Goal: Navigation & Orientation: Find specific page/section

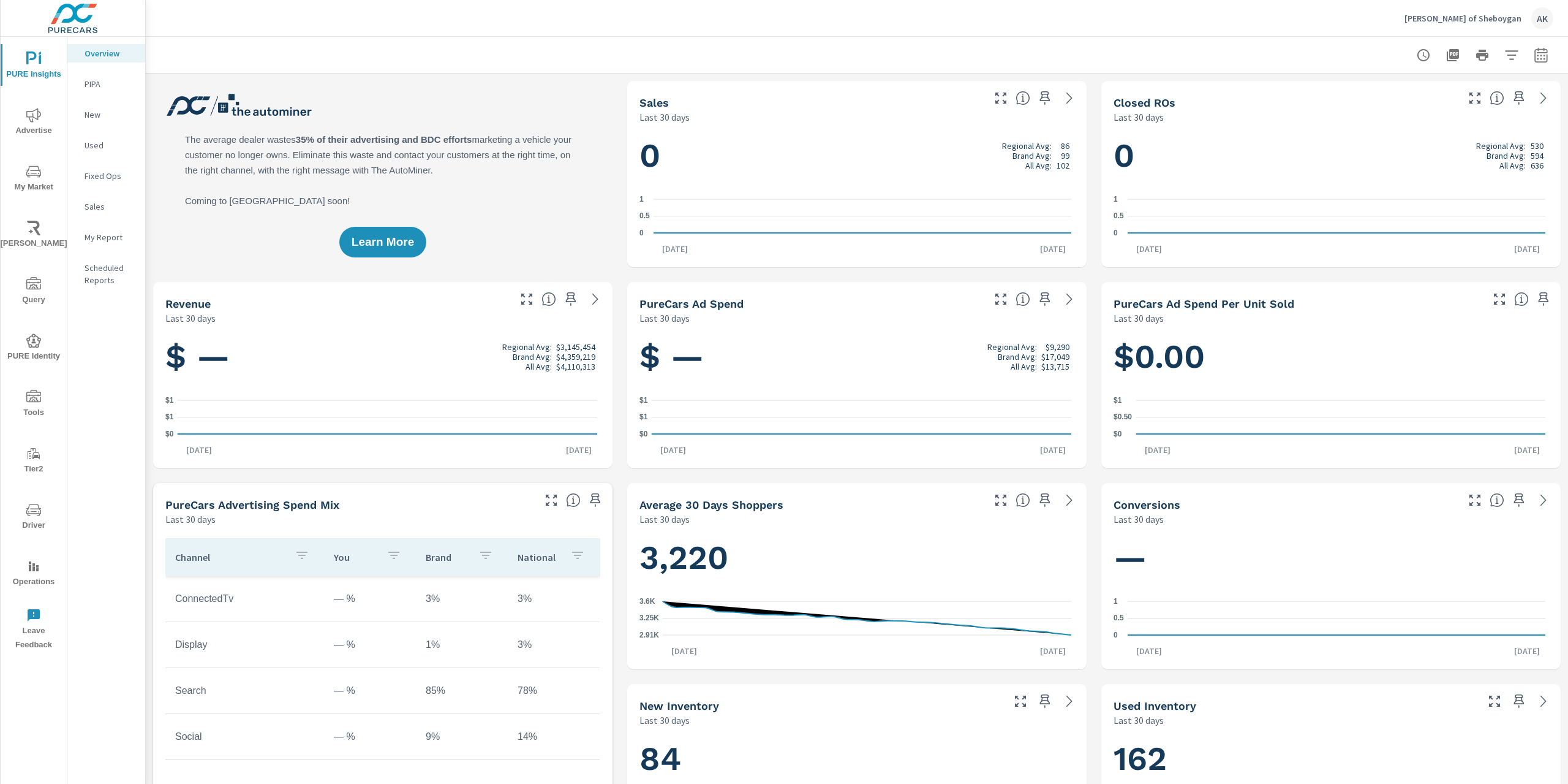
click at [38, 355] on span "PURE Identity" at bounding box center [34, 348] width 59 height 30
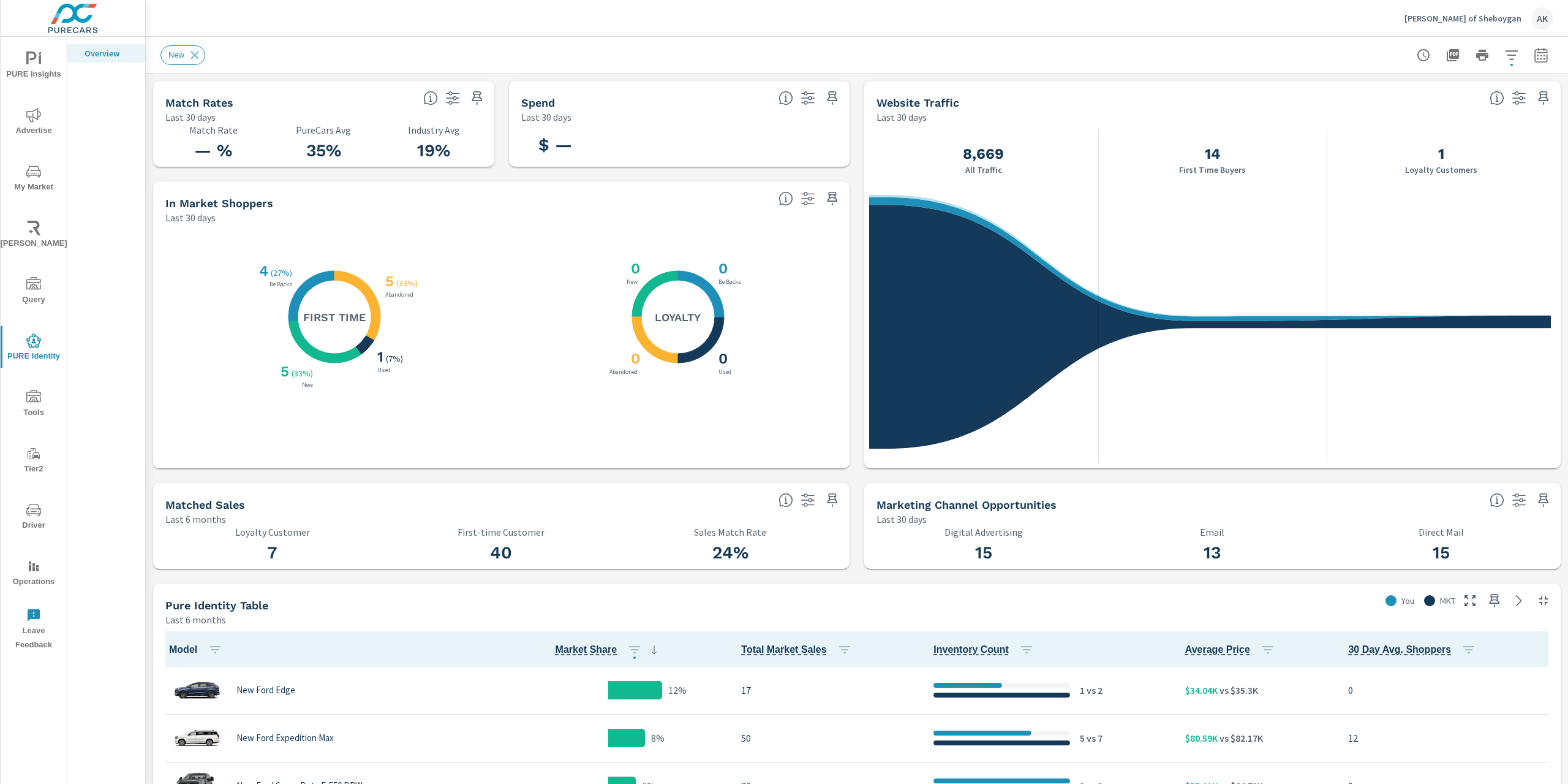
scroll to position [1, 0]
click at [1506, 12] on div "Van Horn Ford of Sheboygan AK" at bounding box center [1479, 18] width 149 height 22
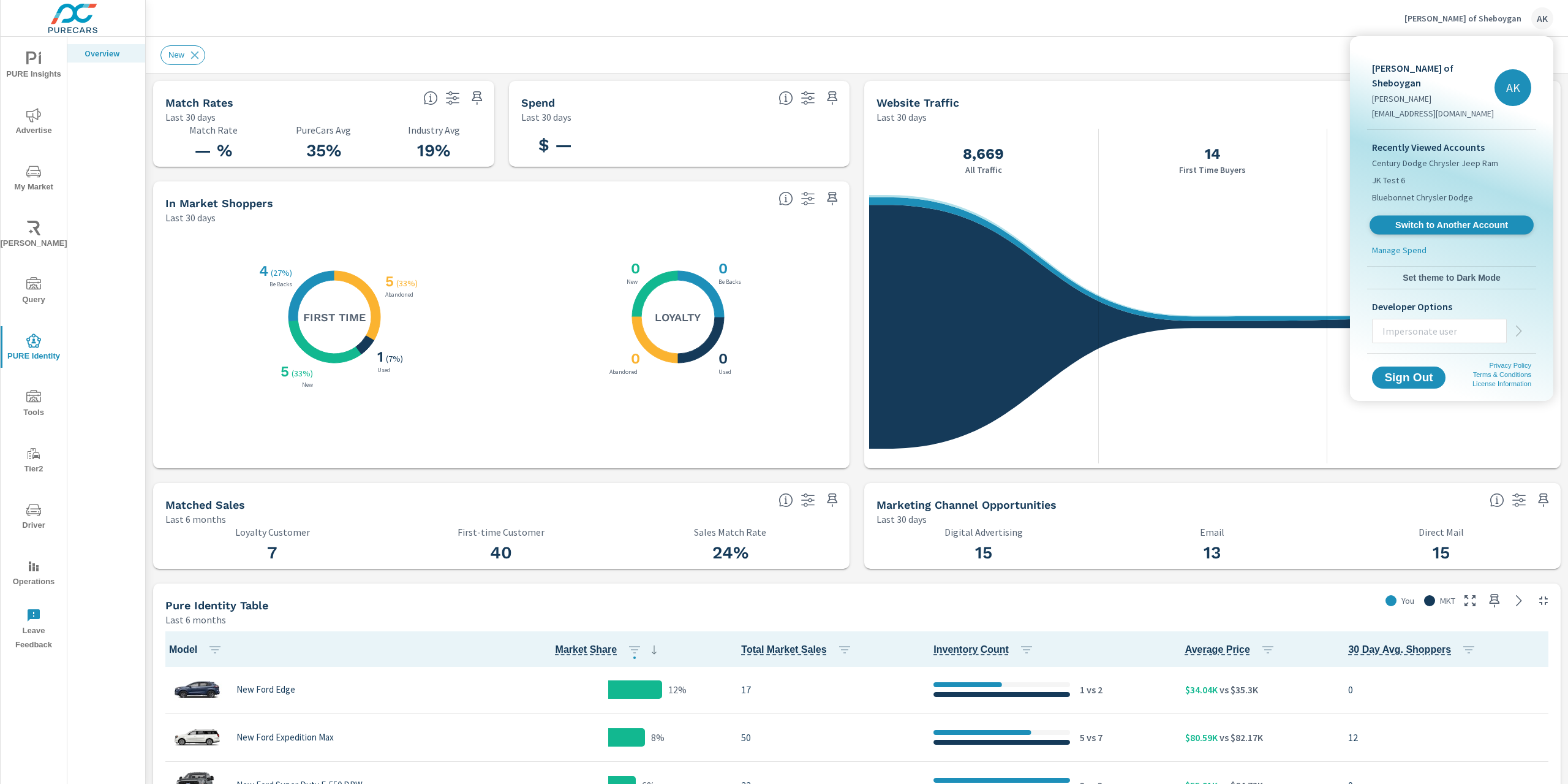
click at [1403, 219] on span "Switch to Another Account" at bounding box center [1451, 225] width 150 height 12
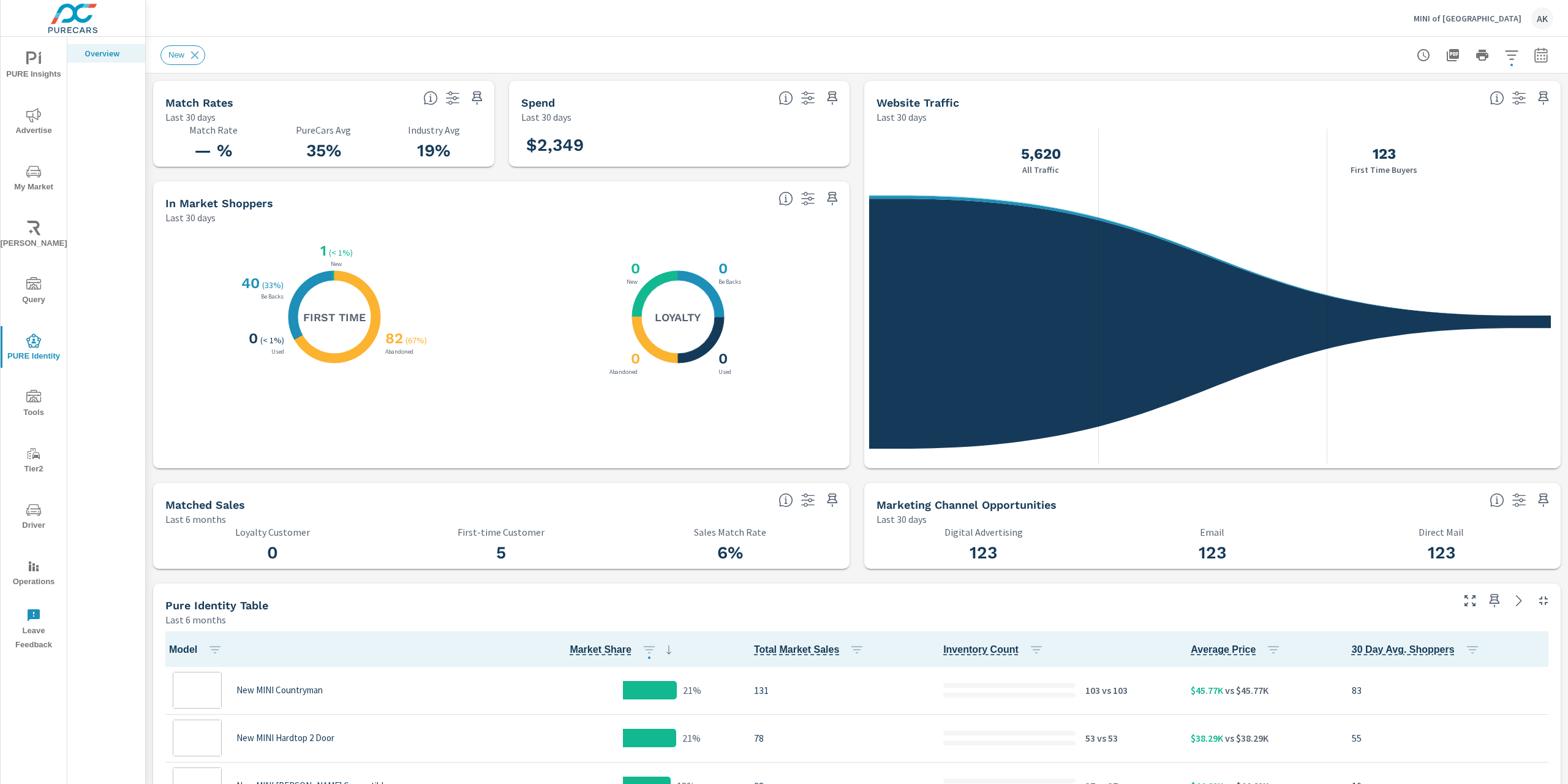
scroll to position [1, 0]
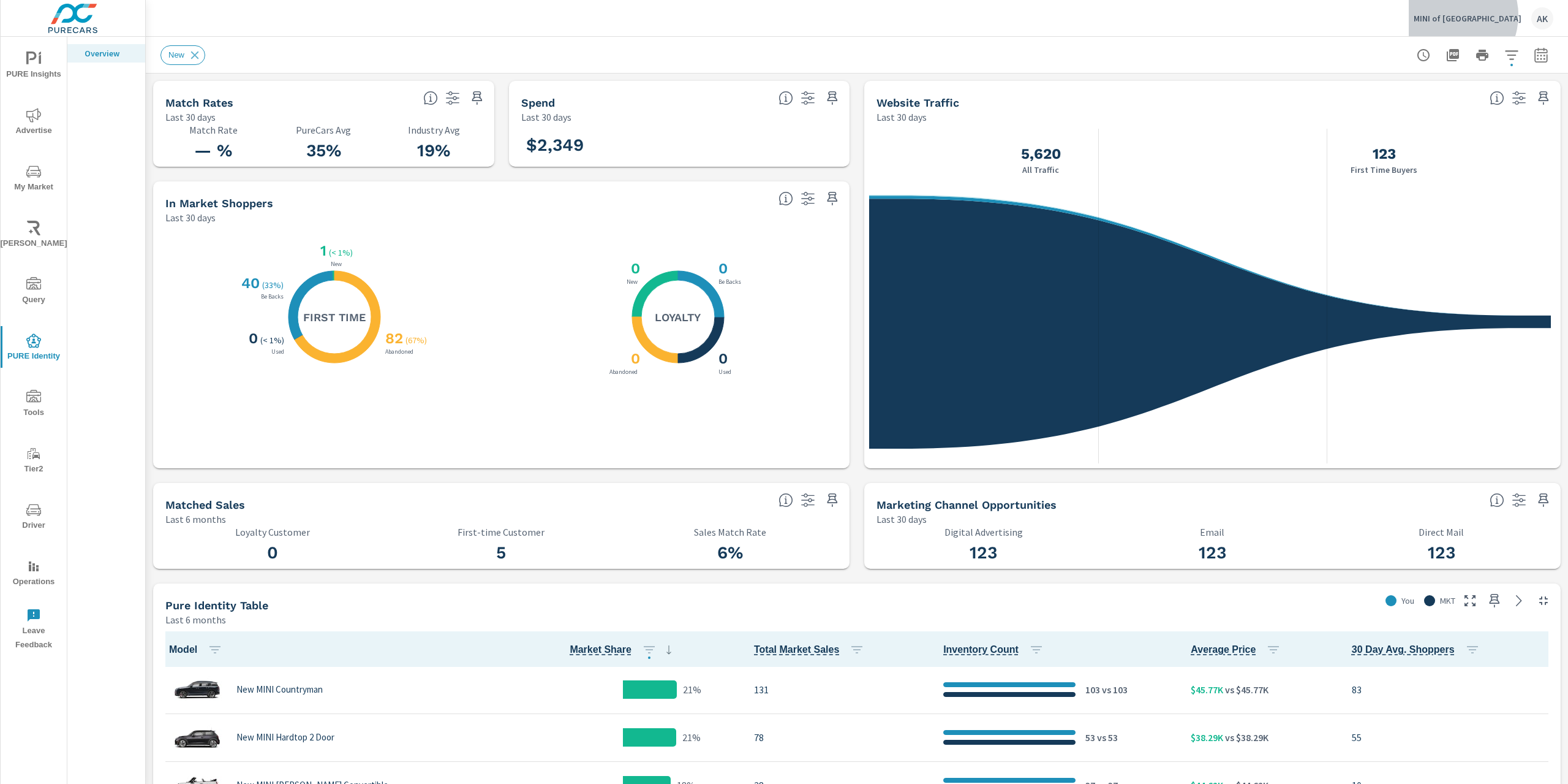
click at [1491, 15] on p "MINI of Annapolis" at bounding box center [1467, 18] width 108 height 11
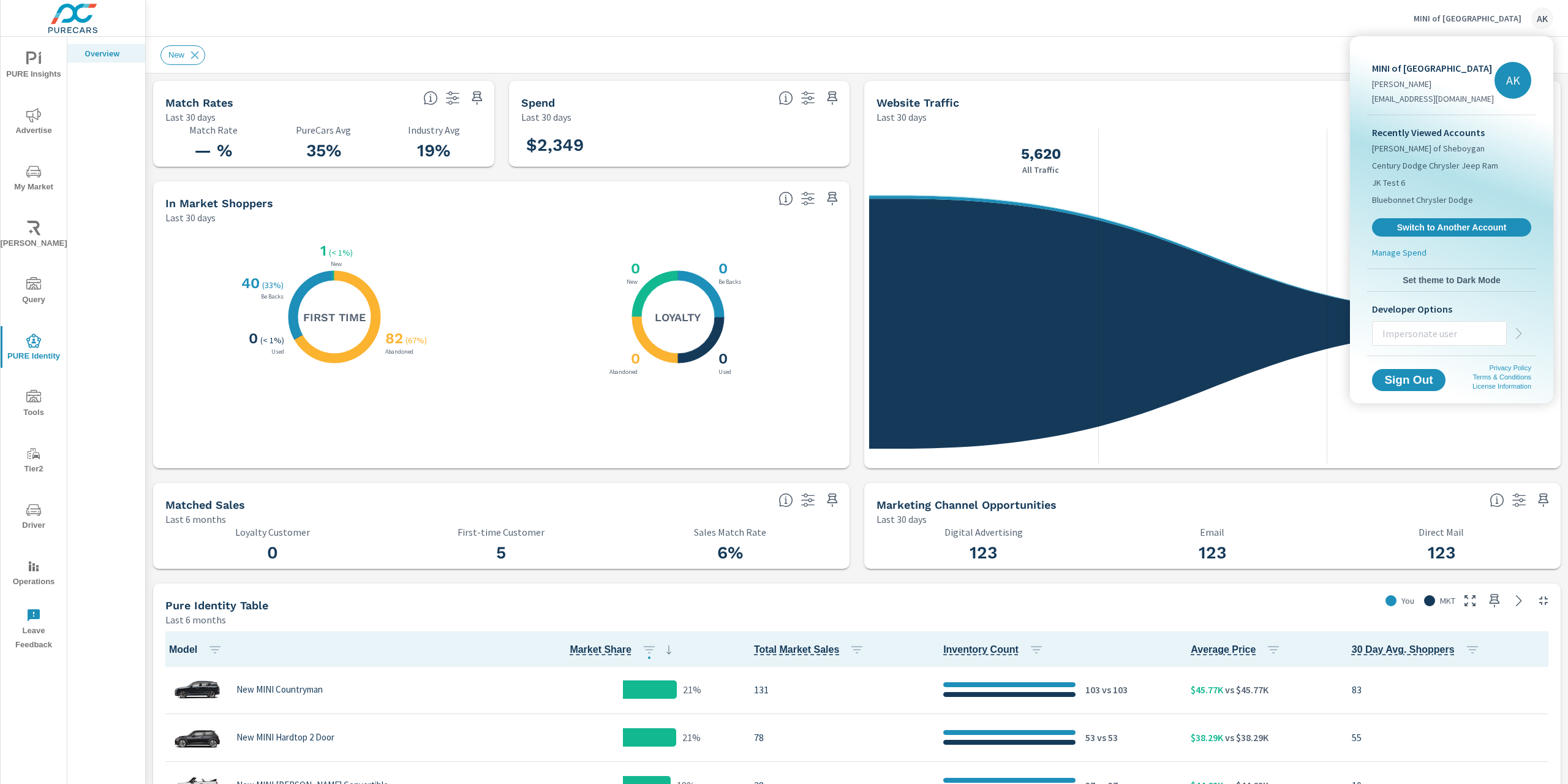
click at [1420, 216] on div "Recently Viewed Accounts Van Horn Ford of Sheboygan Century Dodge Chrysler Jeep…" at bounding box center [1451, 181] width 169 height 131
click at [1422, 222] on span "Switch to Another Account" at bounding box center [1451, 227] width 150 height 12
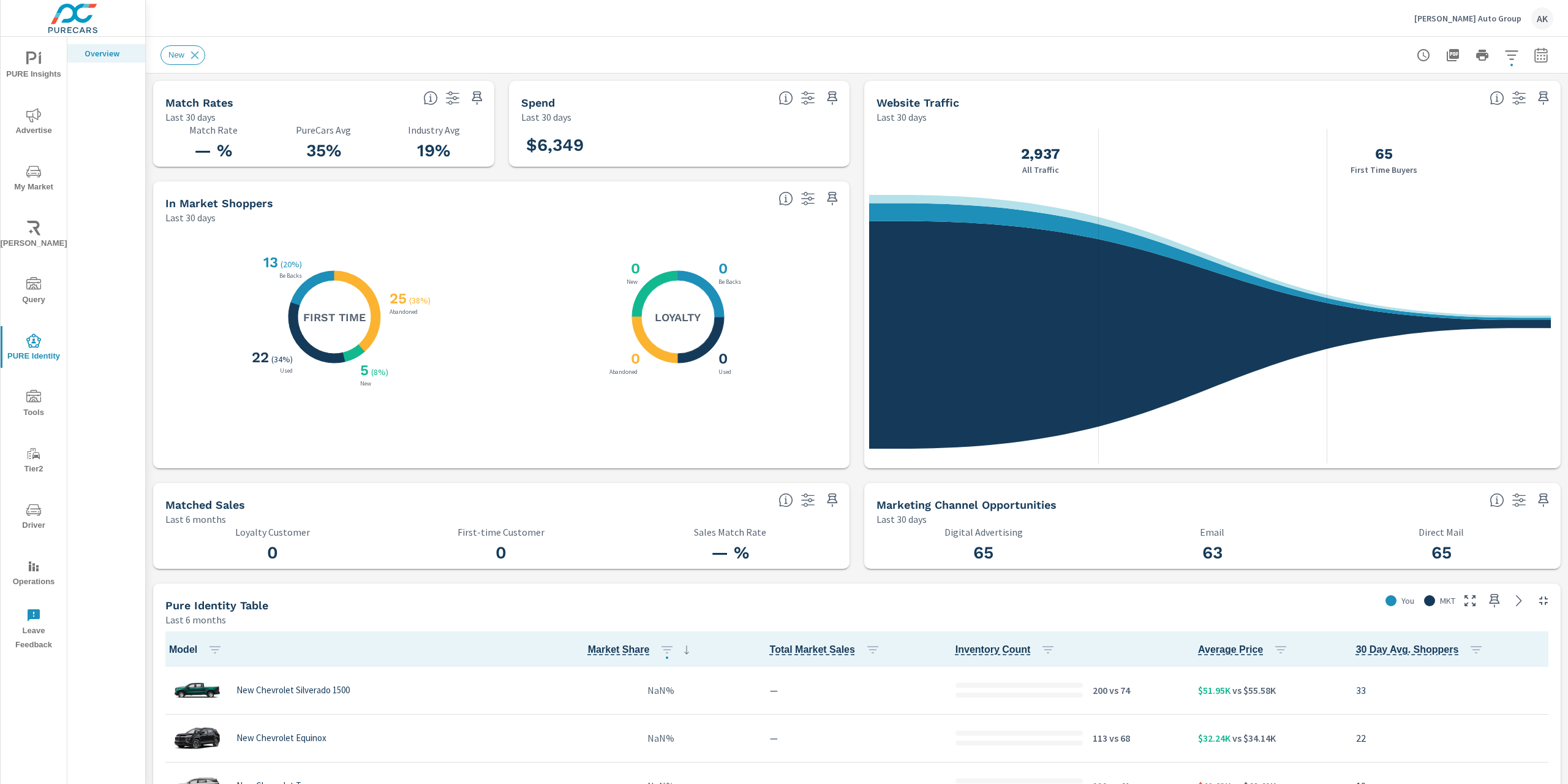
scroll to position [1, 0]
click at [1505, 56] on icon "button" at bounding box center [1512, 55] width 15 height 15
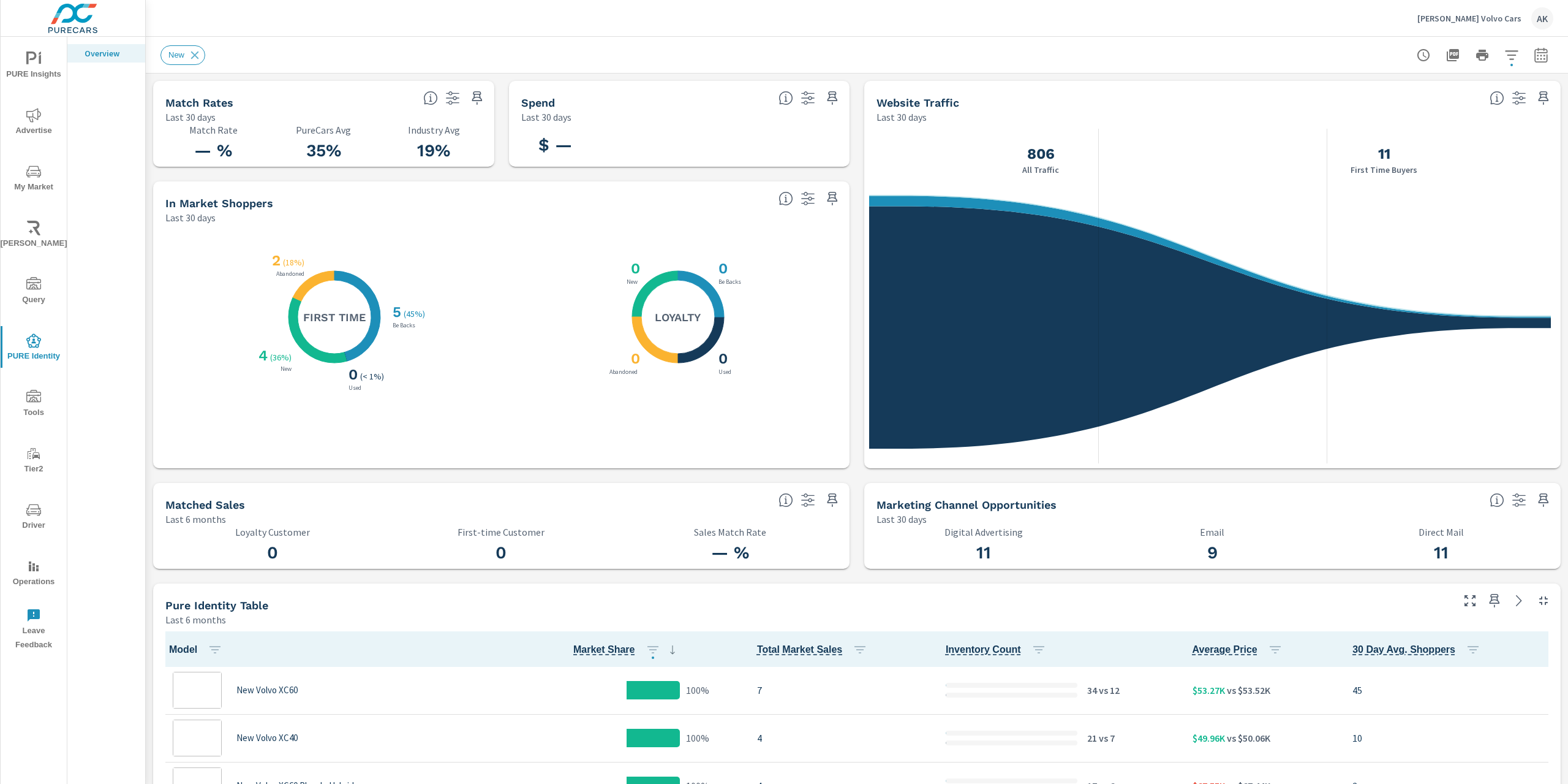
scroll to position [1, 0]
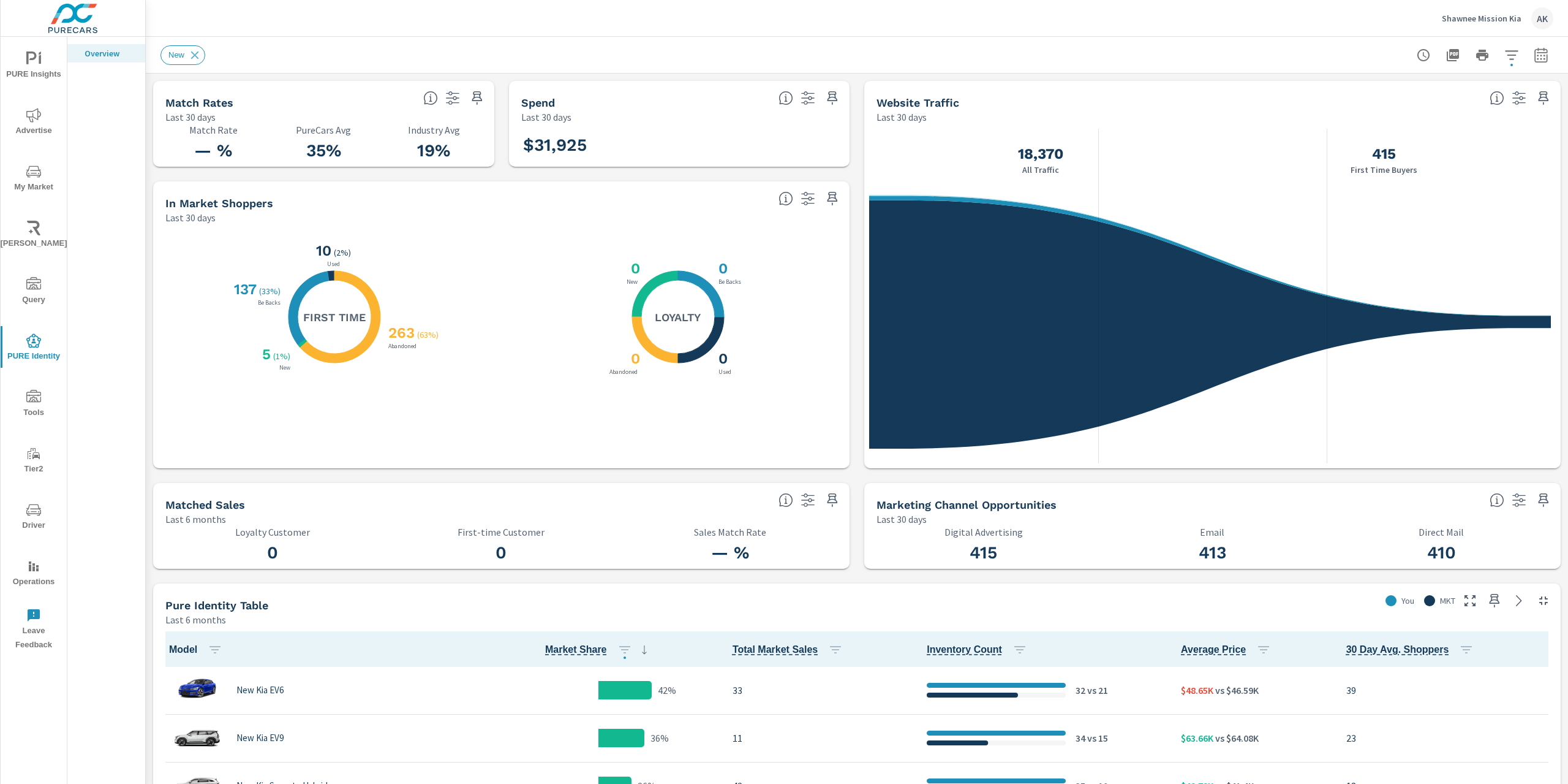
scroll to position [1, 0]
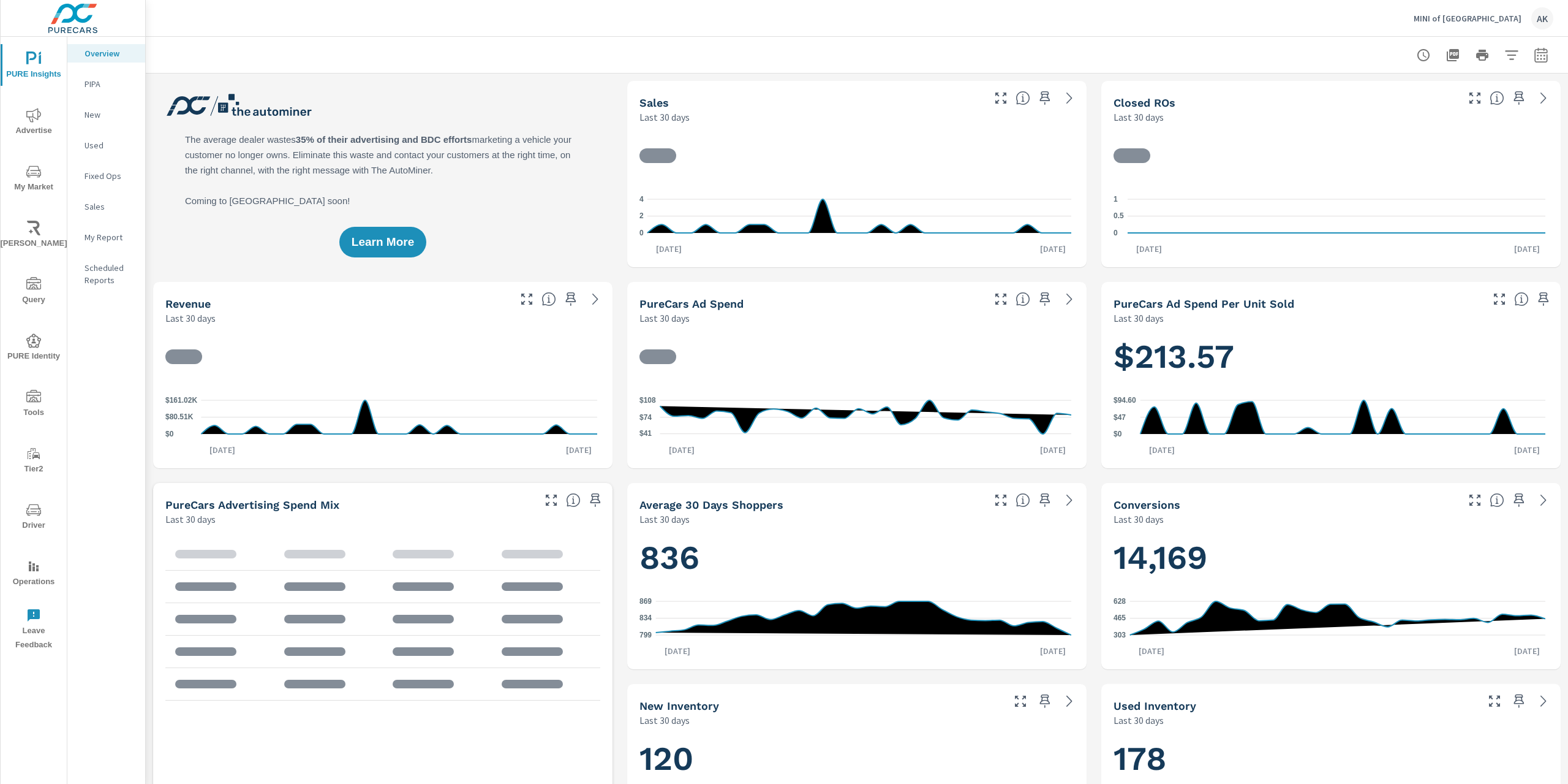
click at [35, 522] on span "Driver" at bounding box center [34, 517] width 59 height 30
